Goal: Find specific page/section: Find specific page/section

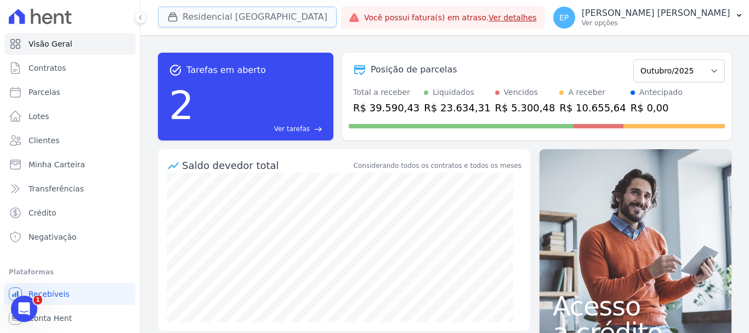
click at [173, 14] on icon "button" at bounding box center [173, 17] width 8 height 8
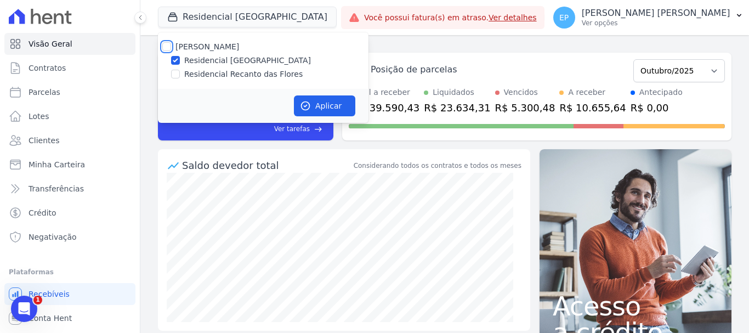
click at [163, 47] on input "[PERSON_NAME]" at bounding box center [166, 46] width 9 height 9
checkbox input "true"
click at [323, 104] on button "Aplicar" at bounding box center [324, 105] width 61 height 21
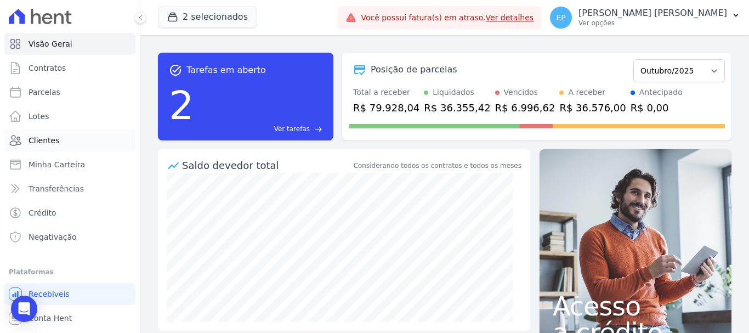
click at [41, 138] on span "Clientes" at bounding box center [44, 140] width 31 height 11
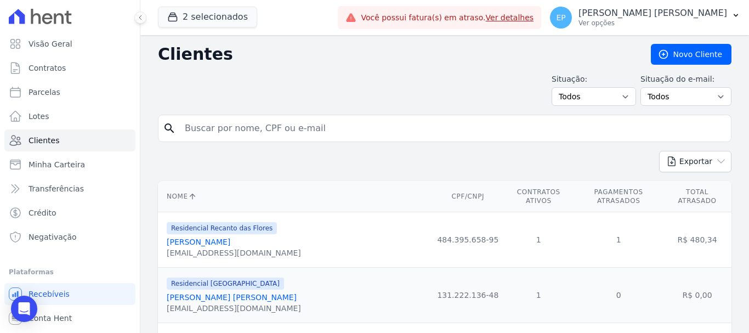
click at [225, 127] on input "search" at bounding box center [452, 128] width 548 height 22
paste input "[PERSON_NAME] [PERSON_NAME] (1040)"
type input "[PERSON_NAME] [PERSON_NAME]"
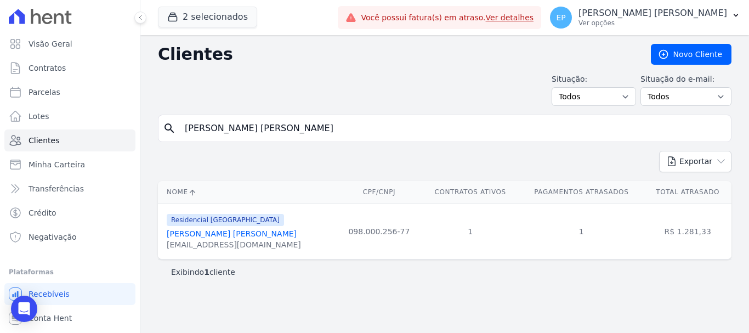
click at [214, 237] on link "[PERSON_NAME] [PERSON_NAME]" at bounding box center [232, 233] width 130 height 9
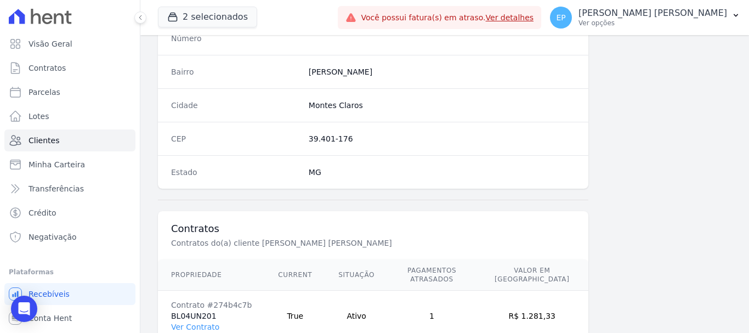
scroll to position [693, 0]
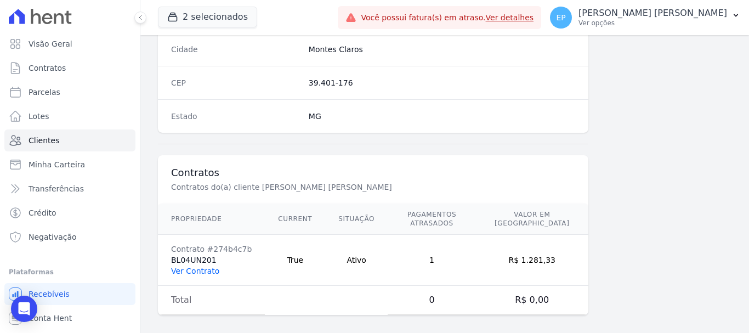
click at [194, 267] on link "Ver Contrato" at bounding box center [195, 271] width 48 height 9
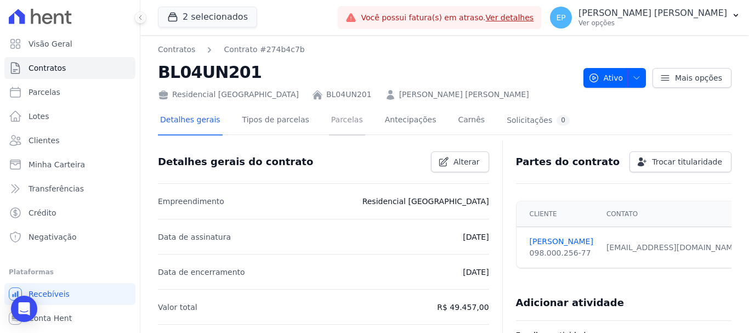
click at [329, 121] on link "Parcelas" at bounding box center [347, 120] width 36 height 29
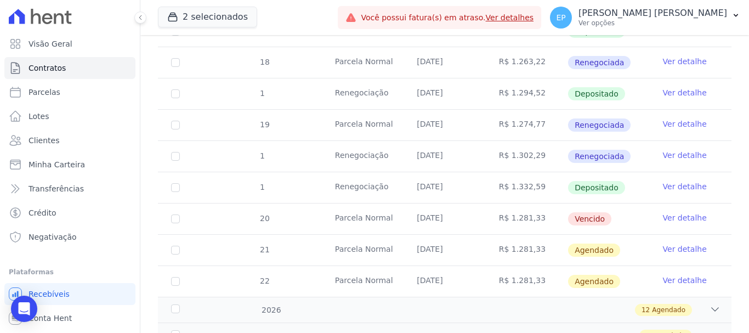
scroll to position [713, 0]
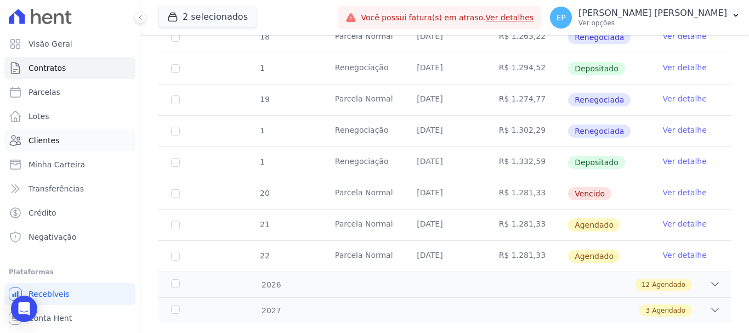
click at [39, 141] on span "Clientes" at bounding box center [44, 140] width 31 height 11
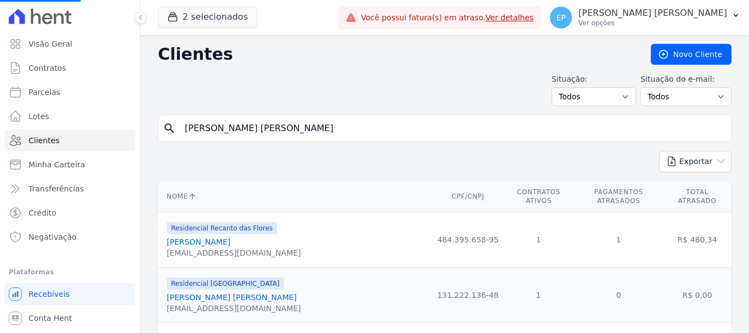
drag, startPoint x: 155, startPoint y: 127, endPoint x: 141, endPoint y: 127, distance: 13.7
click at [241, 128] on input "search" at bounding box center [452, 128] width 548 height 22
type input "[PERSON_NAME]"
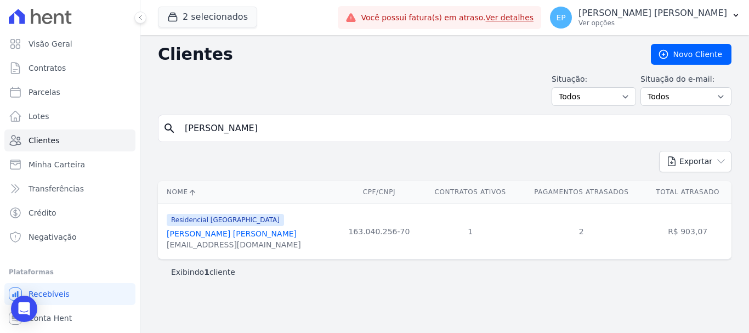
click at [208, 238] on link "[PERSON_NAME] [PERSON_NAME]" at bounding box center [232, 233] width 130 height 9
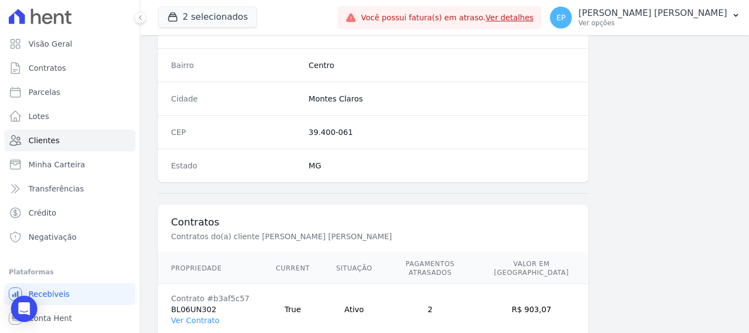
scroll to position [693, 0]
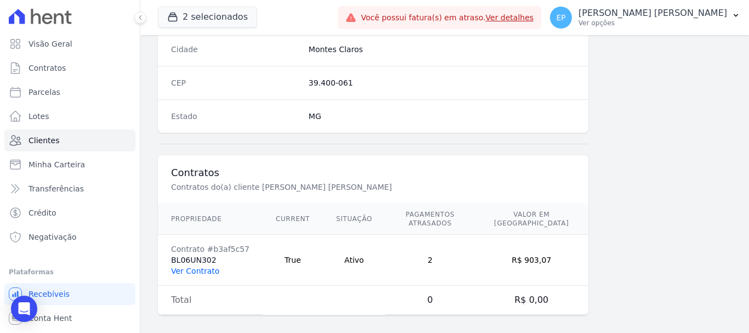
click at [191, 267] on link "Ver Contrato" at bounding box center [195, 271] width 48 height 9
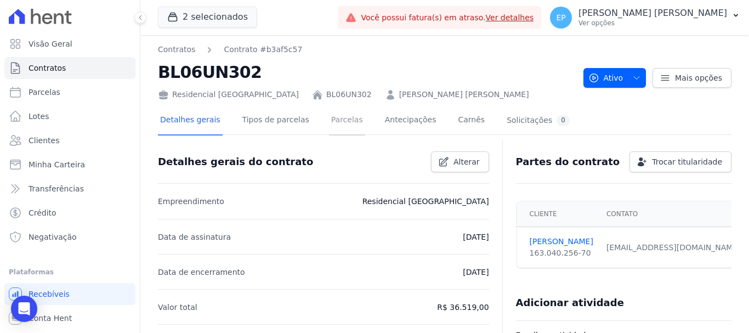
click at [329, 124] on link "Parcelas" at bounding box center [347, 120] width 36 height 29
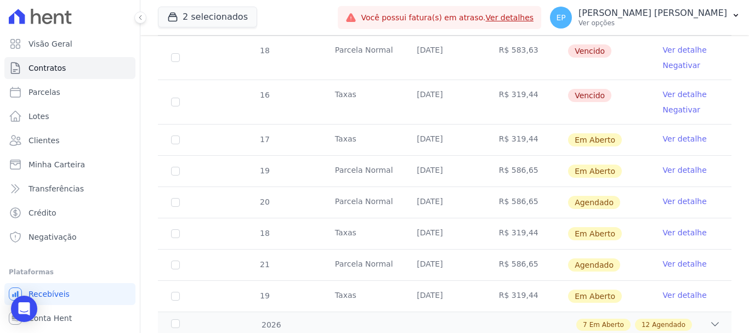
scroll to position [768, 0]
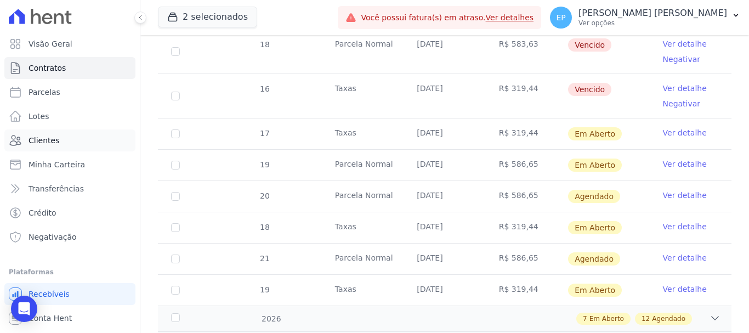
click at [42, 144] on span "Clientes" at bounding box center [44, 140] width 31 height 11
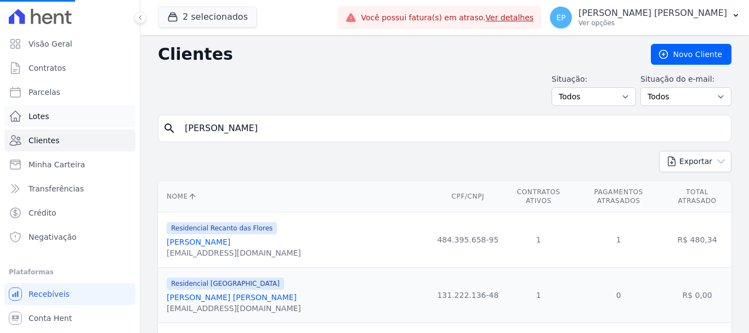
drag, startPoint x: 236, startPoint y: 129, endPoint x: 29, endPoint y: 121, distance: 206.9
click at [50, 123] on div "Visão Geral Contratos [GEOGRAPHIC_DATA] Lotes Clientes Minha Carteira Transferê…" at bounding box center [374, 166] width 749 height 333
click at [214, 131] on input "search" at bounding box center [452, 128] width 548 height 22
type input "taina"
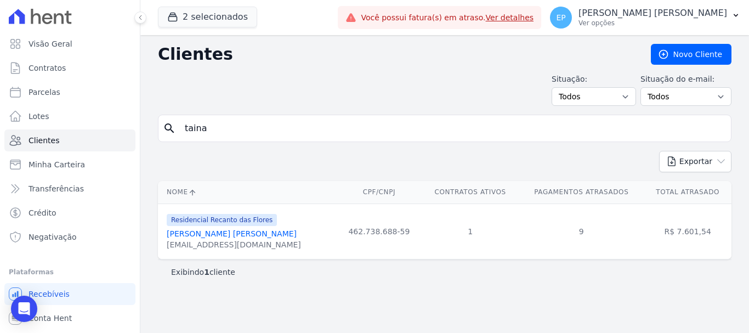
click at [217, 235] on link "[PERSON_NAME] [PERSON_NAME]" at bounding box center [232, 233] width 130 height 9
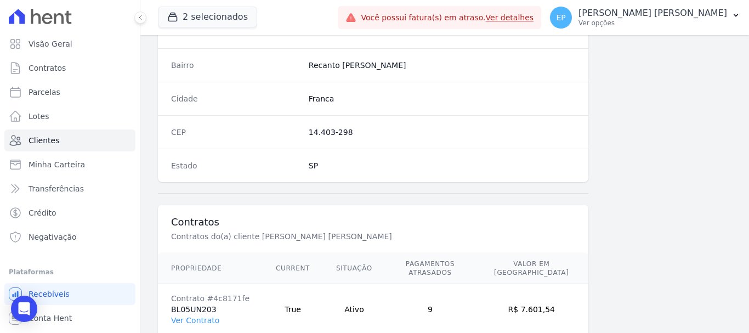
scroll to position [693, 0]
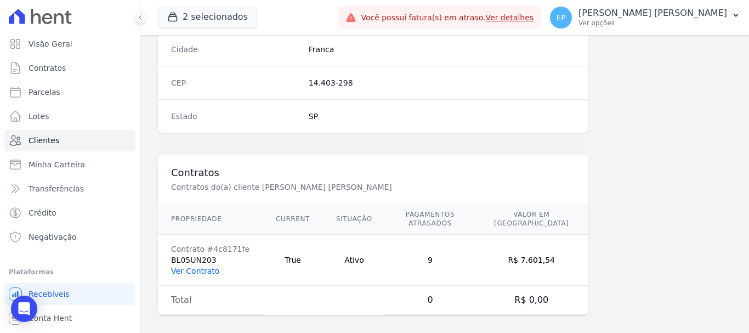
click at [192, 267] on link "Ver Contrato" at bounding box center [195, 271] width 48 height 9
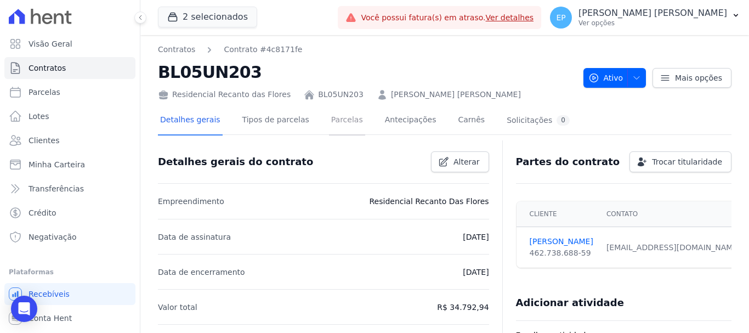
click at [330, 121] on link "Parcelas" at bounding box center [347, 120] width 36 height 29
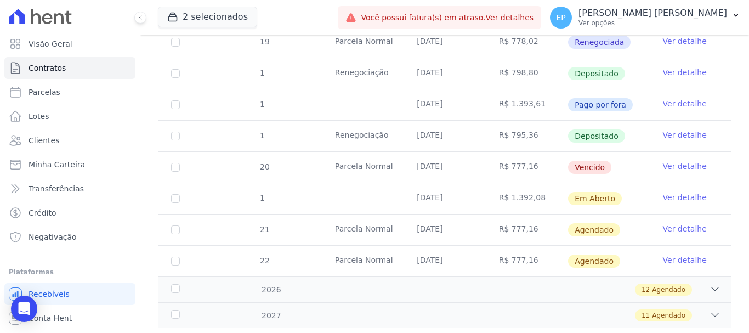
scroll to position [548, 0]
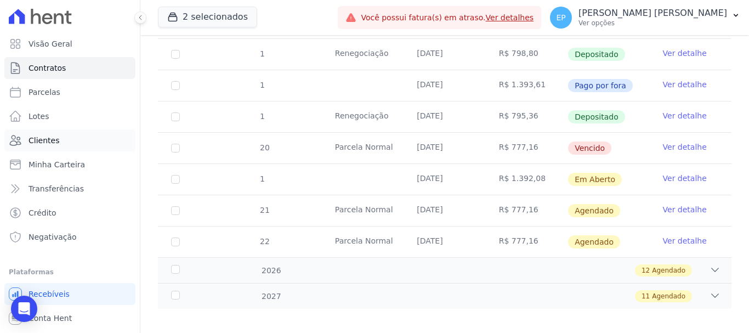
click at [41, 145] on span "Clientes" at bounding box center [44, 140] width 31 height 11
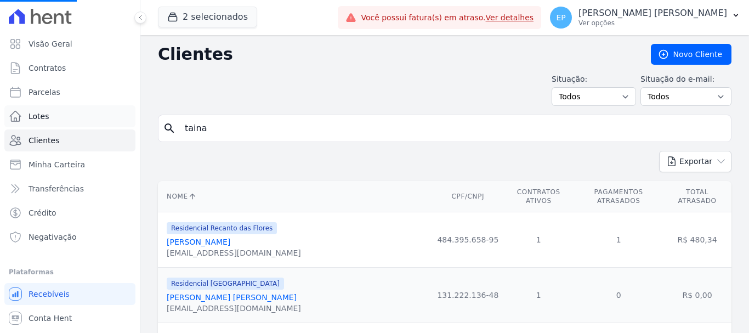
drag, startPoint x: 122, startPoint y: 121, endPoint x: 116, endPoint y: 118, distance: 6.9
click at [116, 118] on div "Visão Geral Contratos [GEOGRAPHIC_DATA] Lotes Clientes Minha Carteira Transferê…" at bounding box center [374, 166] width 749 height 333
click at [244, 128] on input "search" at bounding box center [452, 128] width 548 height 22
type input "[PERSON_NAME]"
